Goal: Information Seeking & Learning: Find specific fact

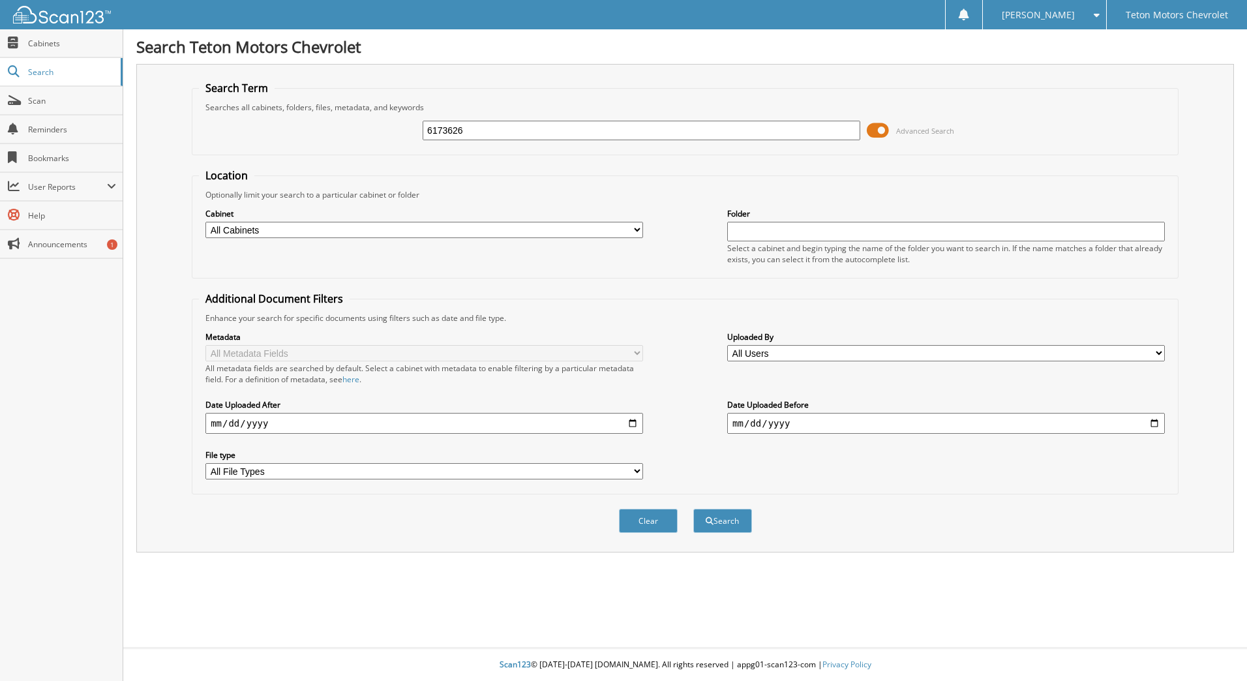
type input "6173626"
click at [693, 509] on button "Search" at bounding box center [722, 521] width 59 height 24
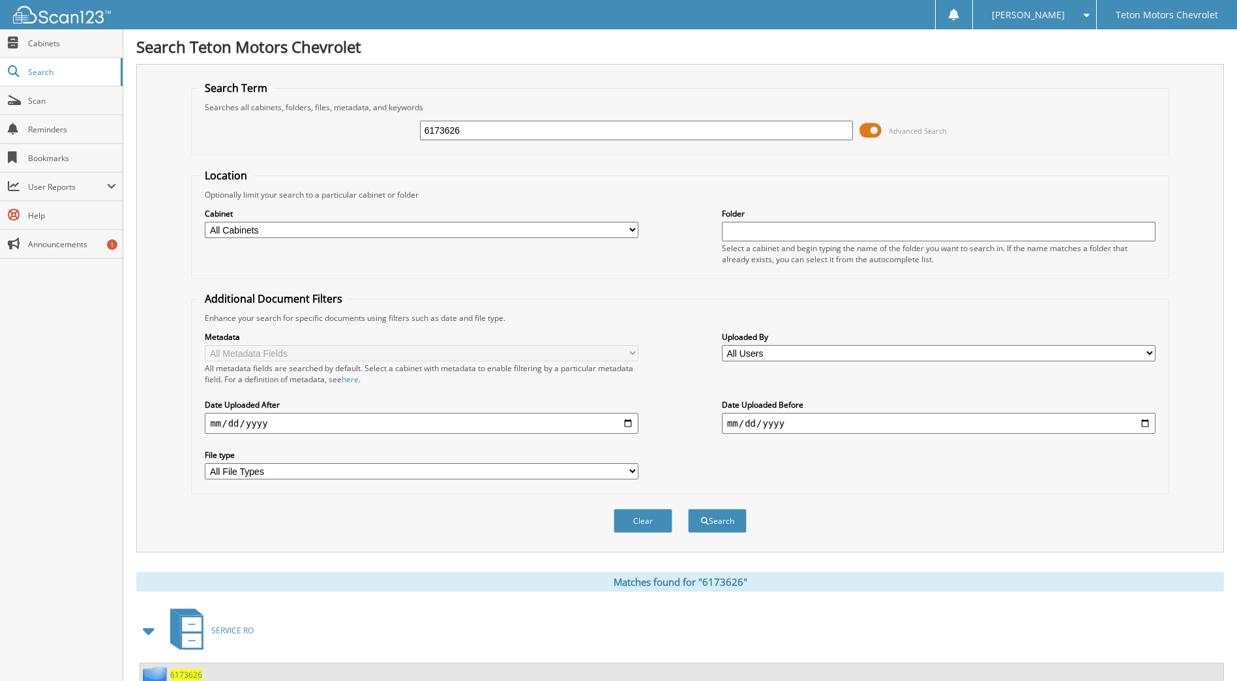
click at [539, 134] on input "6173626" at bounding box center [637, 131] width 434 height 20
click at [688, 509] on button "Search" at bounding box center [717, 521] width 59 height 24
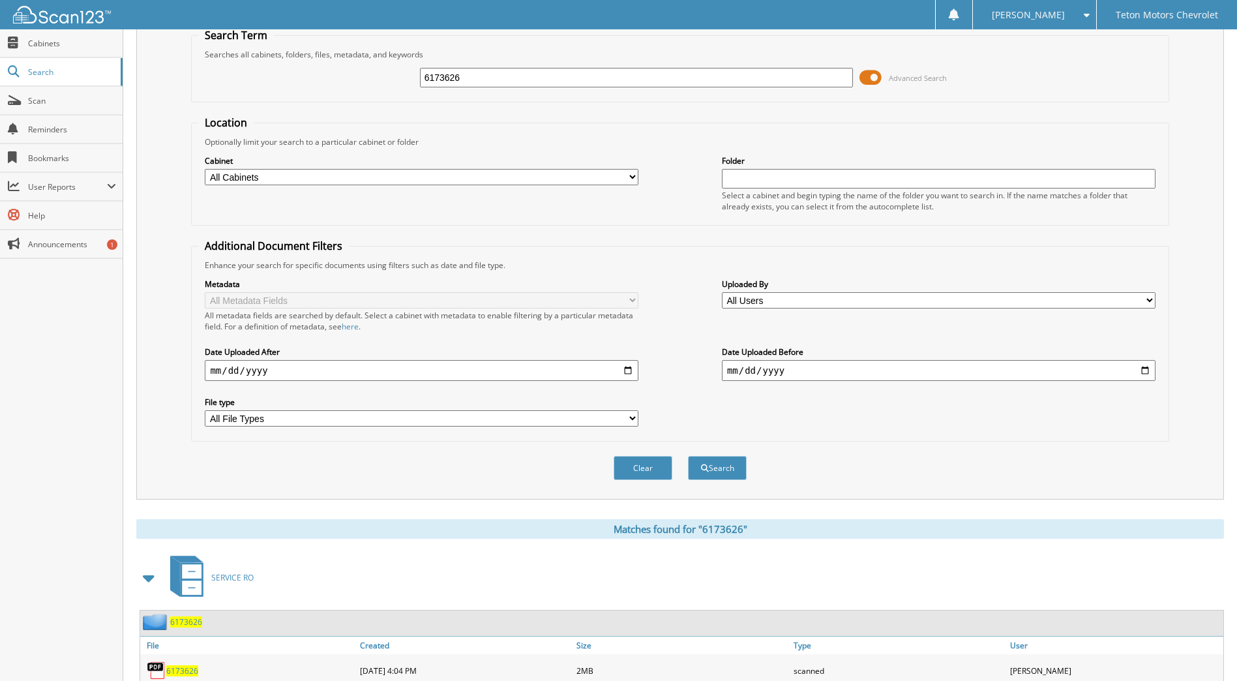
scroll to position [121, 0]
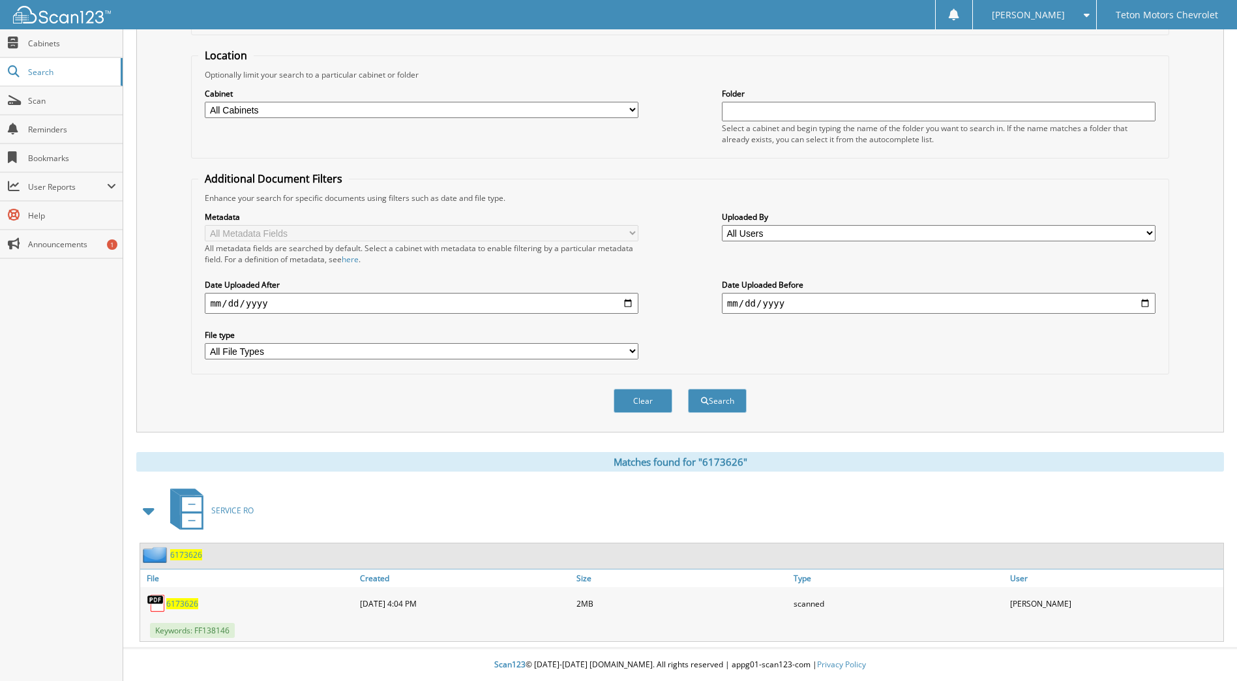
click at [183, 606] on span "6173626" at bounding box center [182, 603] width 32 height 11
